Goal: Find specific page/section: Find specific page/section

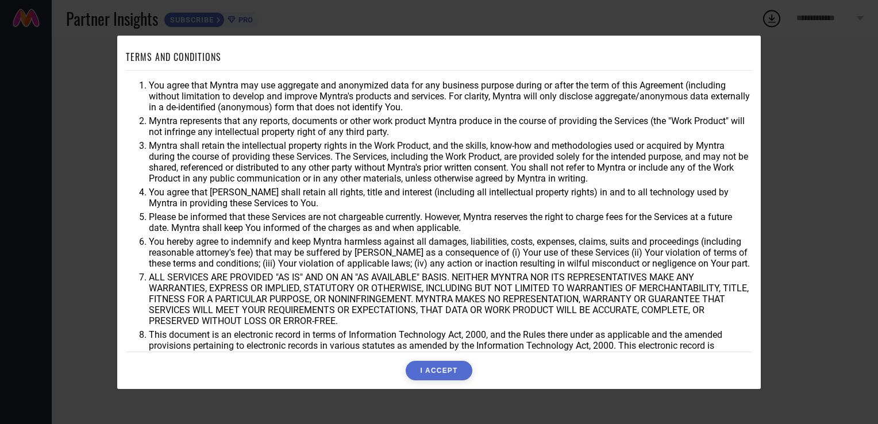
click at [435, 372] on button "I ACCEPT" at bounding box center [438, 371] width 66 height 20
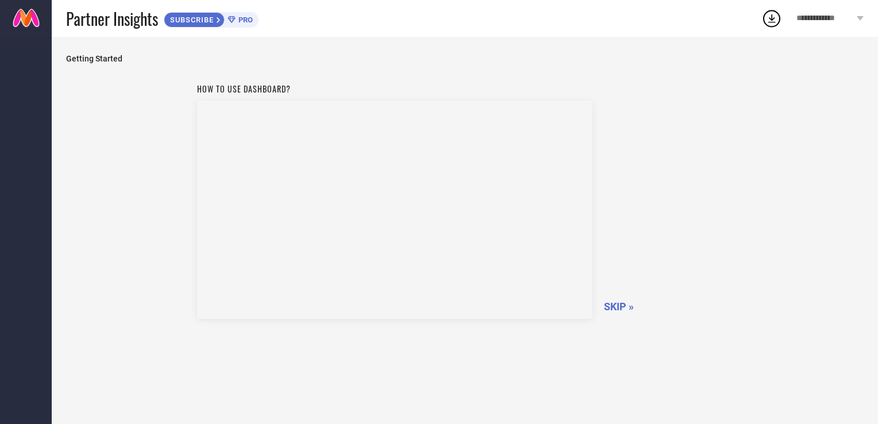
click at [617, 306] on span "SKIP »" at bounding box center [619, 306] width 30 height 12
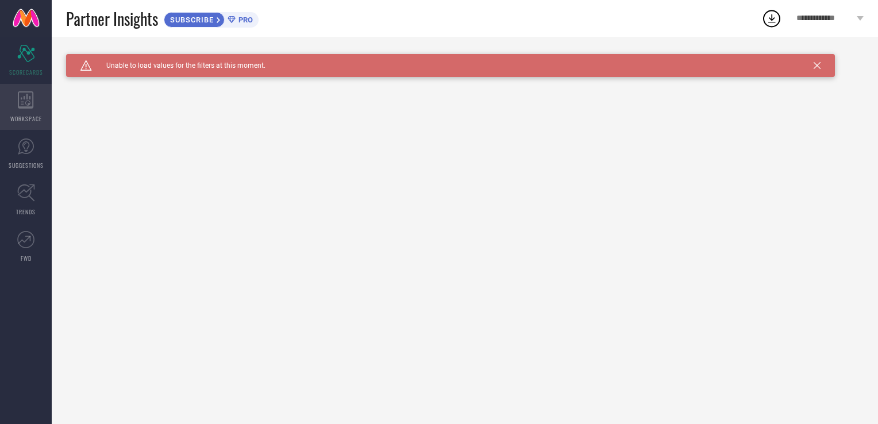
click at [23, 98] on icon at bounding box center [26, 99] width 16 height 17
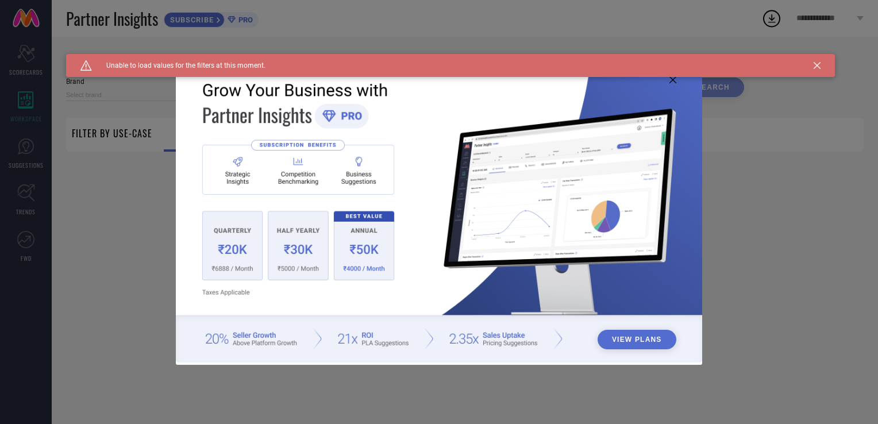
type input "1 STOP FASHION"
type input "All"
click at [25, 161] on div "View Plans" at bounding box center [439, 212] width 878 height 424
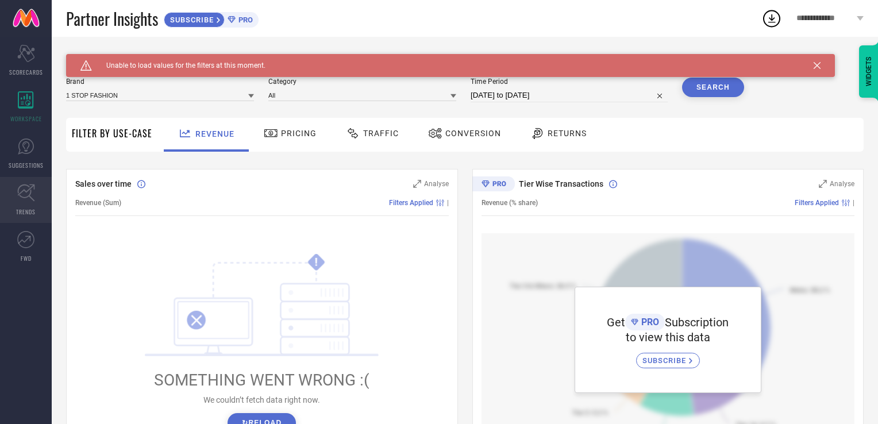
click at [44, 194] on link "TRENDS" at bounding box center [26, 200] width 52 height 46
